Goal: Task Accomplishment & Management: Complete application form

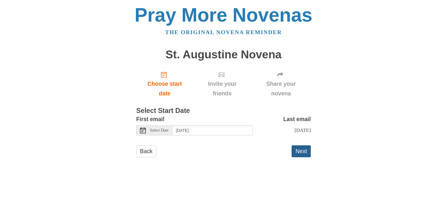
click at [304, 150] on button "Next" at bounding box center [301, 151] width 19 height 12
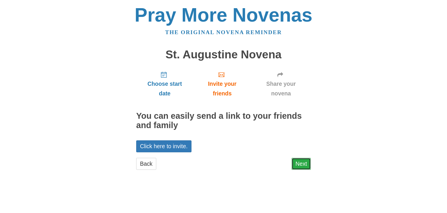
click at [298, 165] on link "Next" at bounding box center [301, 163] width 19 height 12
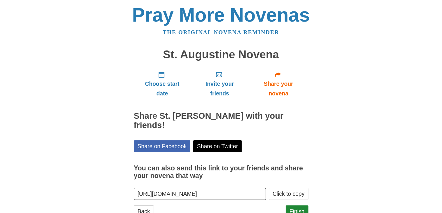
scroll to position [21, 0]
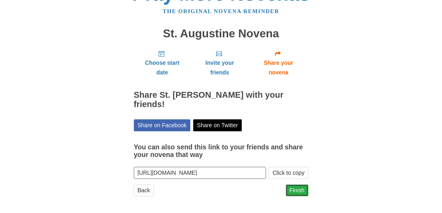
click at [295, 191] on link "Finish" at bounding box center [297, 190] width 23 height 12
